Goal: Task Accomplishment & Management: Use online tool/utility

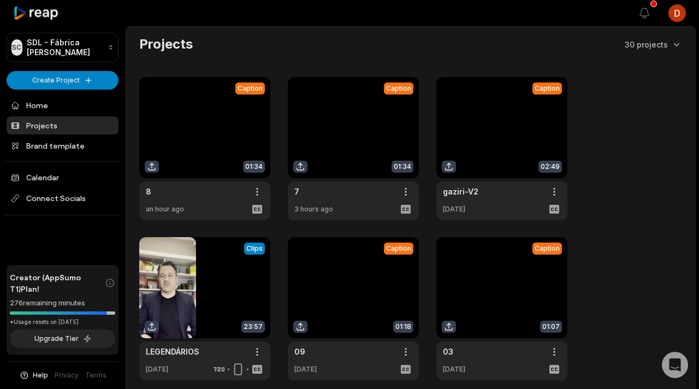
click at [342, 129] on link at bounding box center [353, 148] width 131 height 143
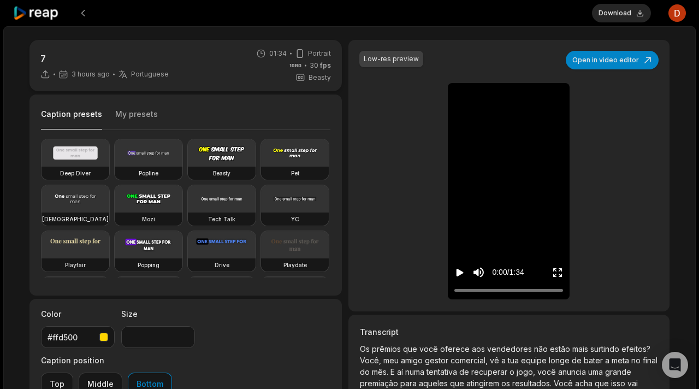
click at [458, 277] on icon "Play video" at bounding box center [459, 272] width 11 height 11
click at [458, 276] on icon "Pause video" at bounding box center [459, 272] width 11 height 11
click at [629, 19] on button "Download" at bounding box center [621, 13] width 59 height 19
click at [49, 16] on icon at bounding box center [36, 13] width 46 height 15
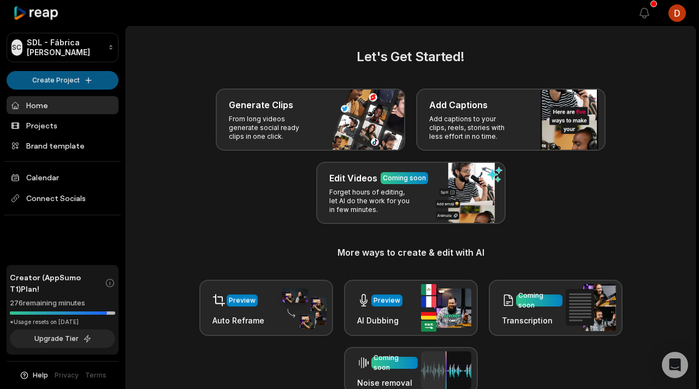
click at [78, 85] on html "SC SDL - Fábrica de Cortes Create Project Home Projects Brand template Calendar…" at bounding box center [349, 194] width 699 height 389
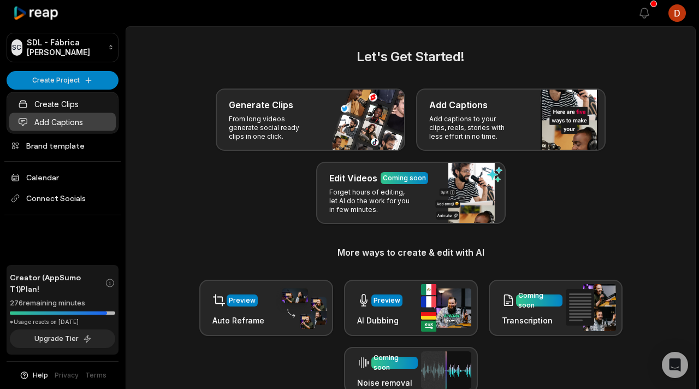
click at [79, 119] on link "Add Captions" at bounding box center [62, 122] width 107 height 18
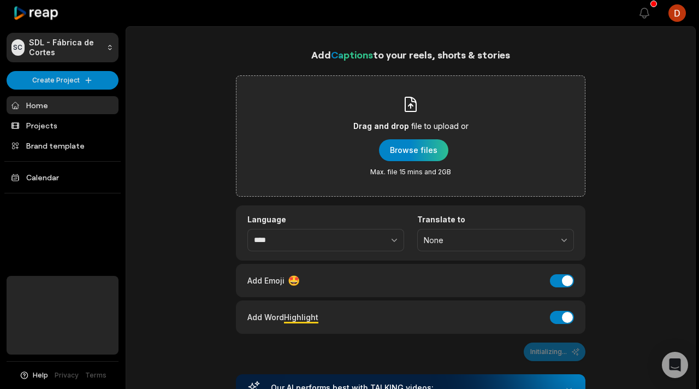
click at [376, 160] on div "Drag and drop file to upload or Browse files Max. file 15 mins and 2GB" at bounding box center [410, 136] width 115 height 81
click at [0, 0] on input "Drag and drop file to upload or Browse files Max. file 15 mins and 2GB" at bounding box center [0, 0] width 0 height 0
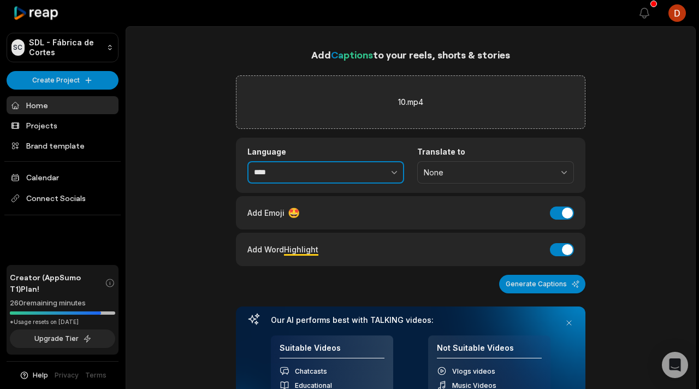
click at [310, 177] on input "****" at bounding box center [325, 172] width 157 height 23
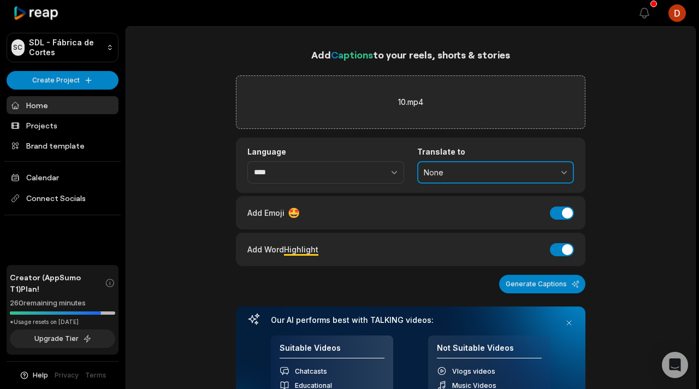
click at [421, 169] on button "None" at bounding box center [495, 172] width 157 height 23
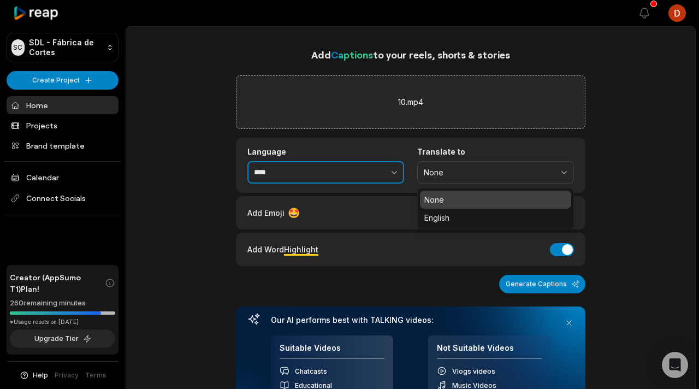
click at [397, 169] on icon "button" at bounding box center [394, 172] width 11 height 11
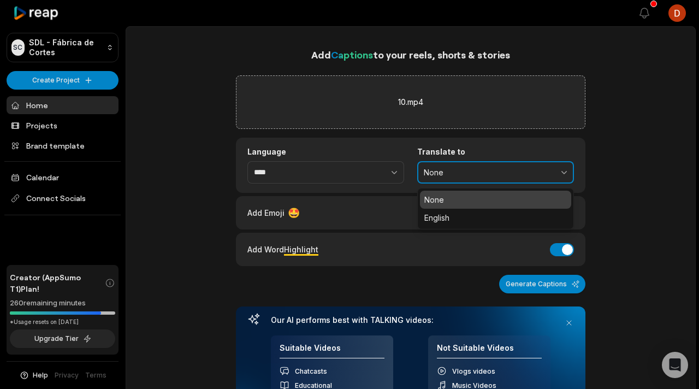
type input "****"
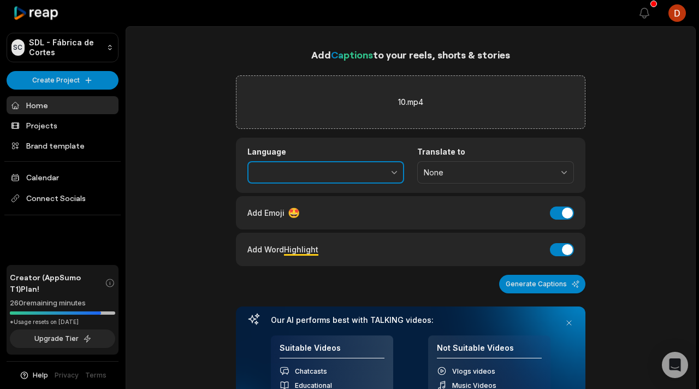
click at [387, 174] on button "button" at bounding box center [370, 172] width 67 height 23
type input "**********"
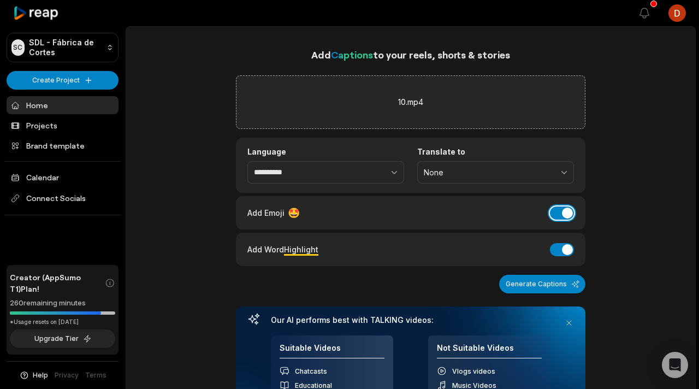
click at [562, 211] on button "Add Emoji" at bounding box center [562, 212] width 24 height 13
click at [559, 247] on button "Add Word Highlight" at bounding box center [562, 249] width 24 height 13
click at [547, 288] on button "Generate Captions" at bounding box center [542, 284] width 86 height 19
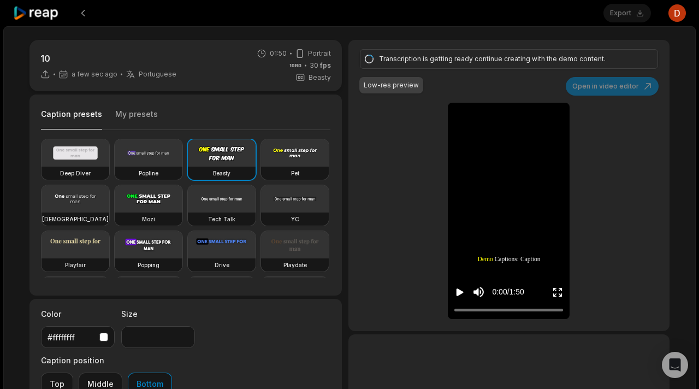
click at [459, 299] on button "Play video" at bounding box center [459, 292] width 11 height 20
click at [462, 298] on button "Pause video" at bounding box center [459, 292] width 11 height 20
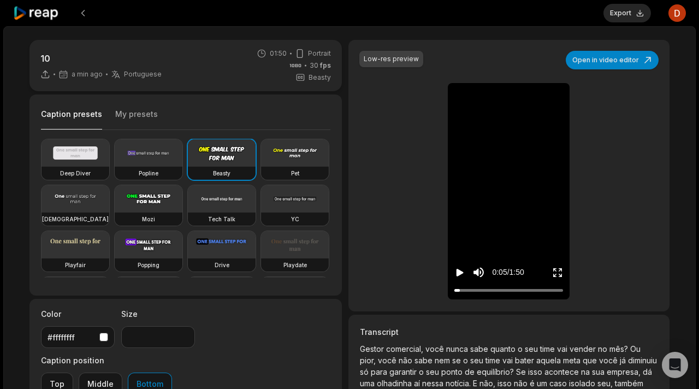
click at [139, 119] on button "My presets" at bounding box center [136, 119] width 43 height 21
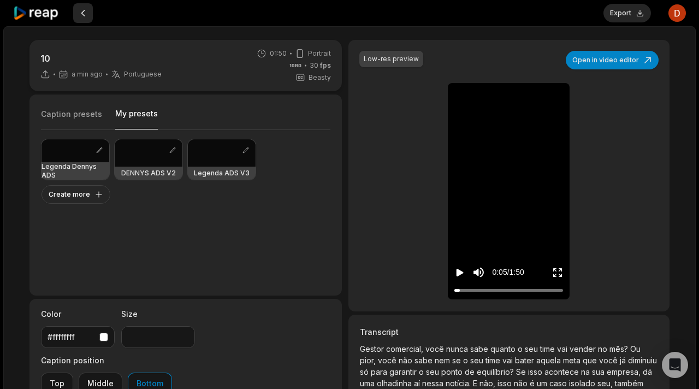
click at [84, 10] on button at bounding box center [83, 13] width 20 height 20
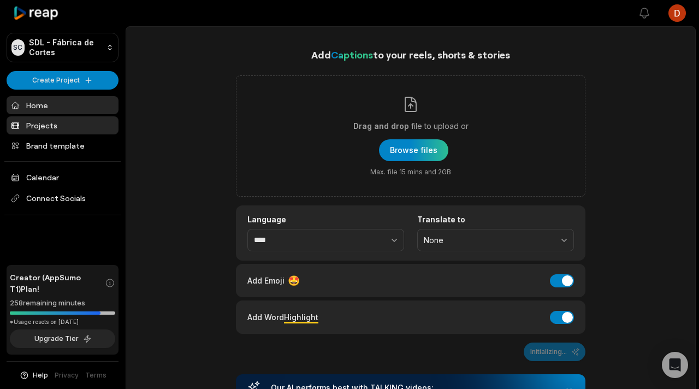
click at [78, 120] on link "Projects" at bounding box center [63, 125] width 112 height 18
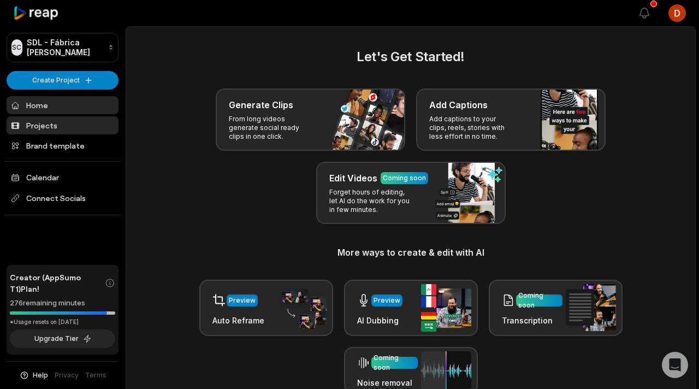
click at [81, 134] on link "Projects" at bounding box center [63, 125] width 112 height 18
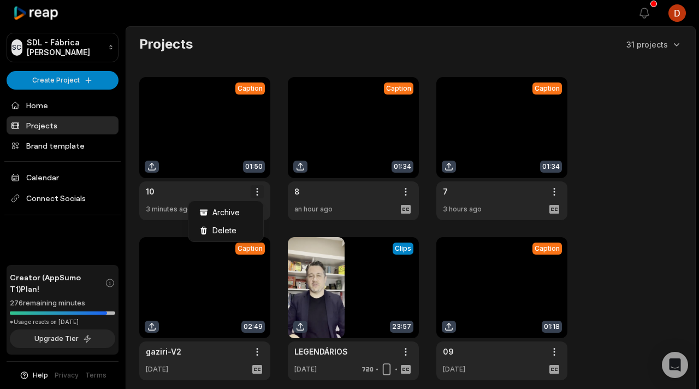
click at [259, 192] on html "SC SDL - Fábrica de Cortes Create Project Home Projects Brand template Calendar…" at bounding box center [349, 194] width 699 height 389
click at [241, 227] on div "Delete" at bounding box center [226, 230] width 70 height 18
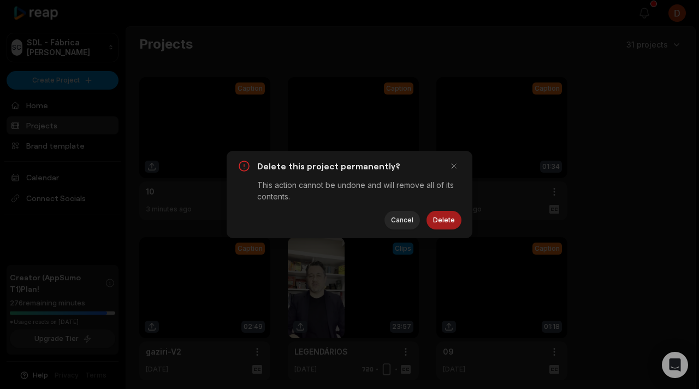
click at [443, 216] on button "Delete" at bounding box center [444, 220] width 35 height 19
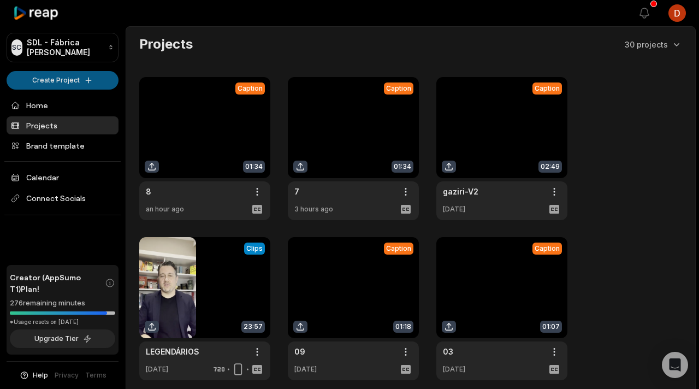
click at [45, 80] on html "SC SDL - Fábrica de Cortes Create Project Home Projects Brand template Calendar…" at bounding box center [349, 194] width 699 height 389
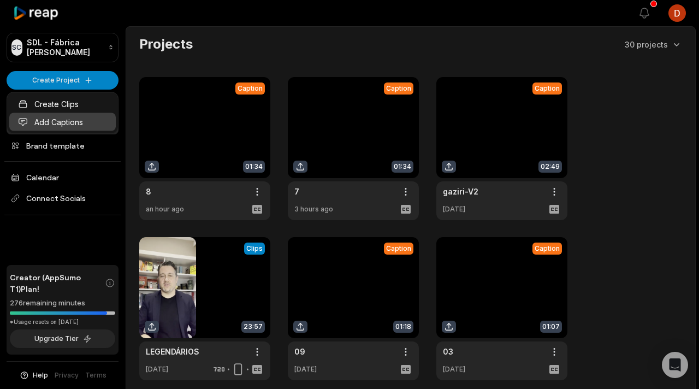
click at [80, 117] on link "Add Captions" at bounding box center [62, 122] width 107 height 18
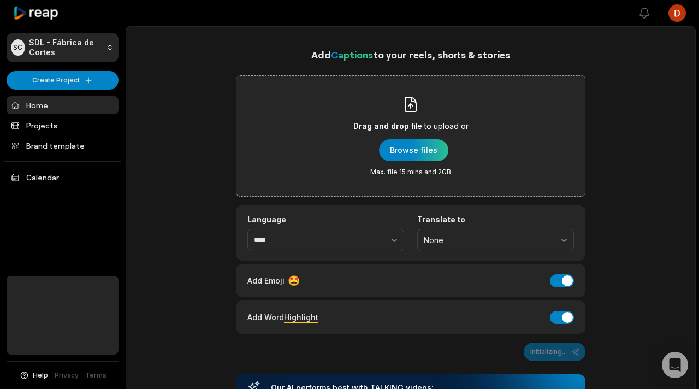
click at [371, 146] on div "Drag and drop file to upload or Browse files Max. file 15 mins and 2GB" at bounding box center [410, 136] width 115 height 81
click at [0, 0] on input "Drag and drop file to upload or Browse files Max. file 15 mins and 2GB" at bounding box center [0, 0] width 0 height 0
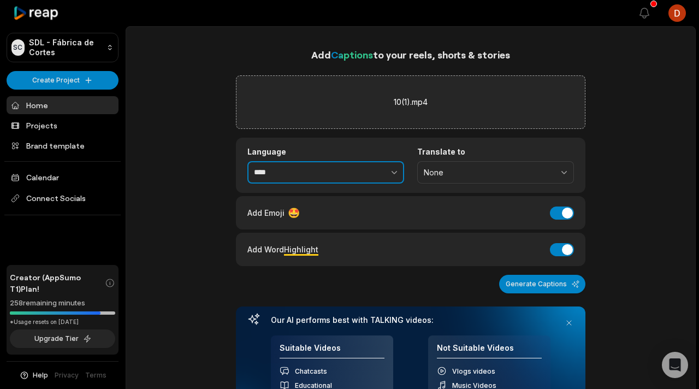
click at [349, 176] on button "button" at bounding box center [370, 172] width 67 height 23
type input "**********"
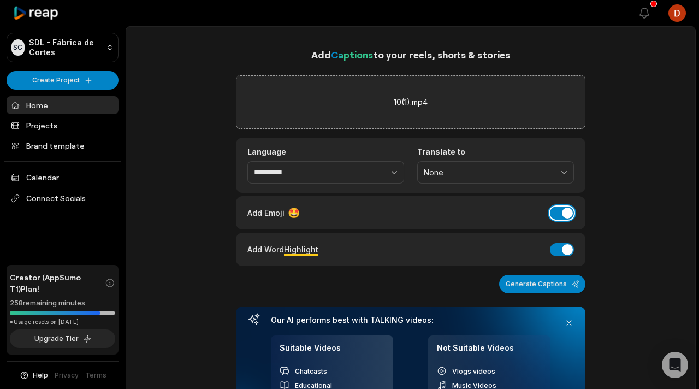
click at [560, 214] on button "Add Emoji" at bounding box center [562, 212] width 24 height 13
click at [559, 247] on button "Add Word Highlight" at bounding box center [562, 249] width 24 height 13
click at [546, 275] on button "Generate Captions" at bounding box center [542, 284] width 86 height 19
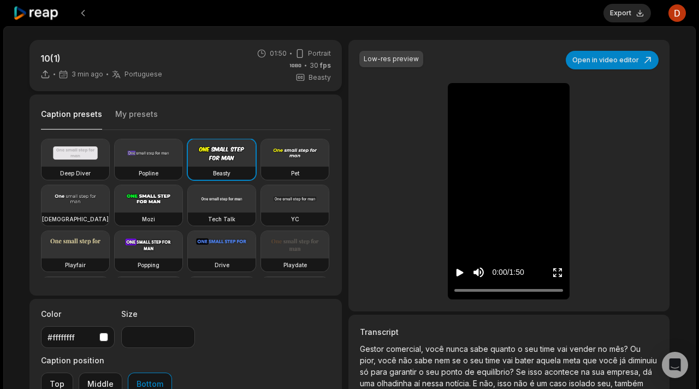
click at [130, 109] on button "My presets" at bounding box center [136, 119] width 43 height 21
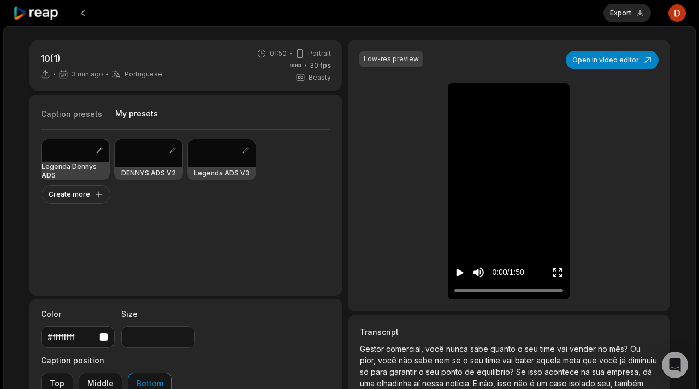
click at [78, 162] on h3 "Legenda Dennys ADS" at bounding box center [76, 170] width 68 height 17
type input "**"
click at [455, 272] on icon "Play video" at bounding box center [459, 272] width 11 height 11
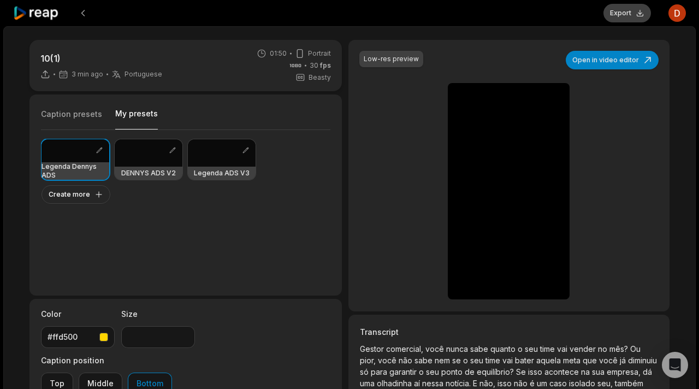
click at [630, 15] on button "Export" at bounding box center [628, 13] width 48 height 19
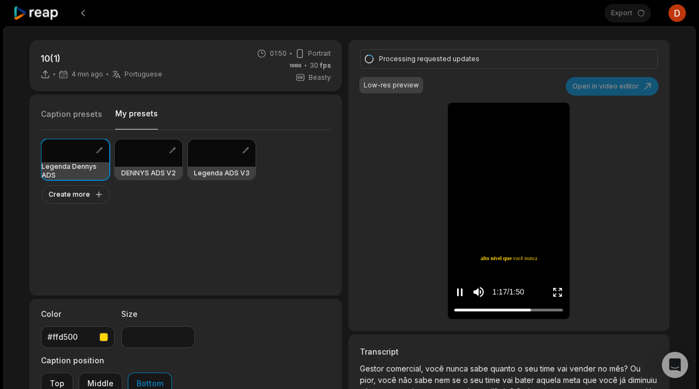
click at [462, 294] on icon "Pause video" at bounding box center [462, 292] width 2 height 8
click at [404, 170] on div "Processing requested updates Low-res preview Open in video editor Gestor comerc…" at bounding box center [508, 185] width 321 height 291
click at [406, 271] on div "Processing requested updates Low-res preview Open in video editor Gestor comerc…" at bounding box center [508, 185] width 321 height 291
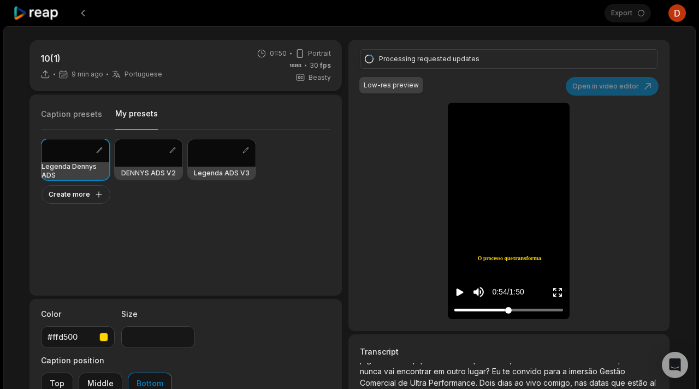
click at [508, 308] on div at bounding box center [508, 309] width 109 height 7
drag, startPoint x: 508, startPoint y: 308, endPoint x: 464, endPoint y: 308, distance: 44.2
click at [464, 308] on div at bounding box center [464, 310] width 7 height 7
drag, startPoint x: 464, startPoint y: 308, endPoint x: 483, endPoint y: 308, distance: 19.1
click at [475, 308] on div at bounding box center [471, 310] width 7 height 7
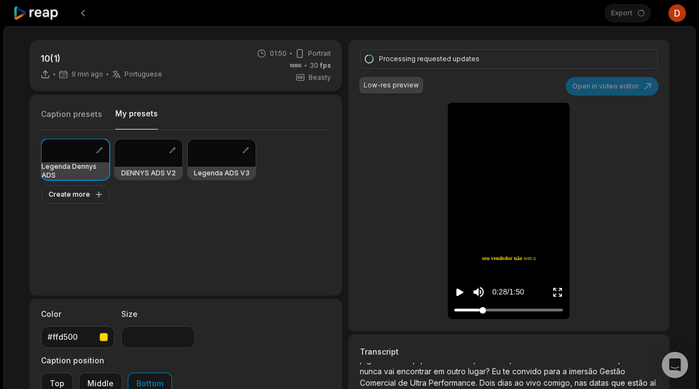
click at [483, 308] on div at bounding box center [483, 310] width 7 height 7
click at [503, 308] on div at bounding box center [508, 309] width 109 height 7
click at [520, 308] on div at bounding box center [508, 309] width 109 height 7
click at [462, 288] on icon "Play video" at bounding box center [459, 292] width 11 height 11
click at [462, 288] on icon "Pause video" at bounding box center [462, 292] width 2 height 8
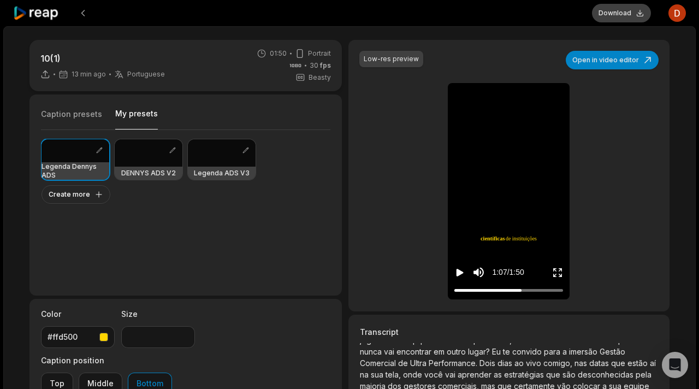
click at [628, 20] on button "Download" at bounding box center [621, 13] width 59 height 19
